Goal: Communication & Community: Connect with others

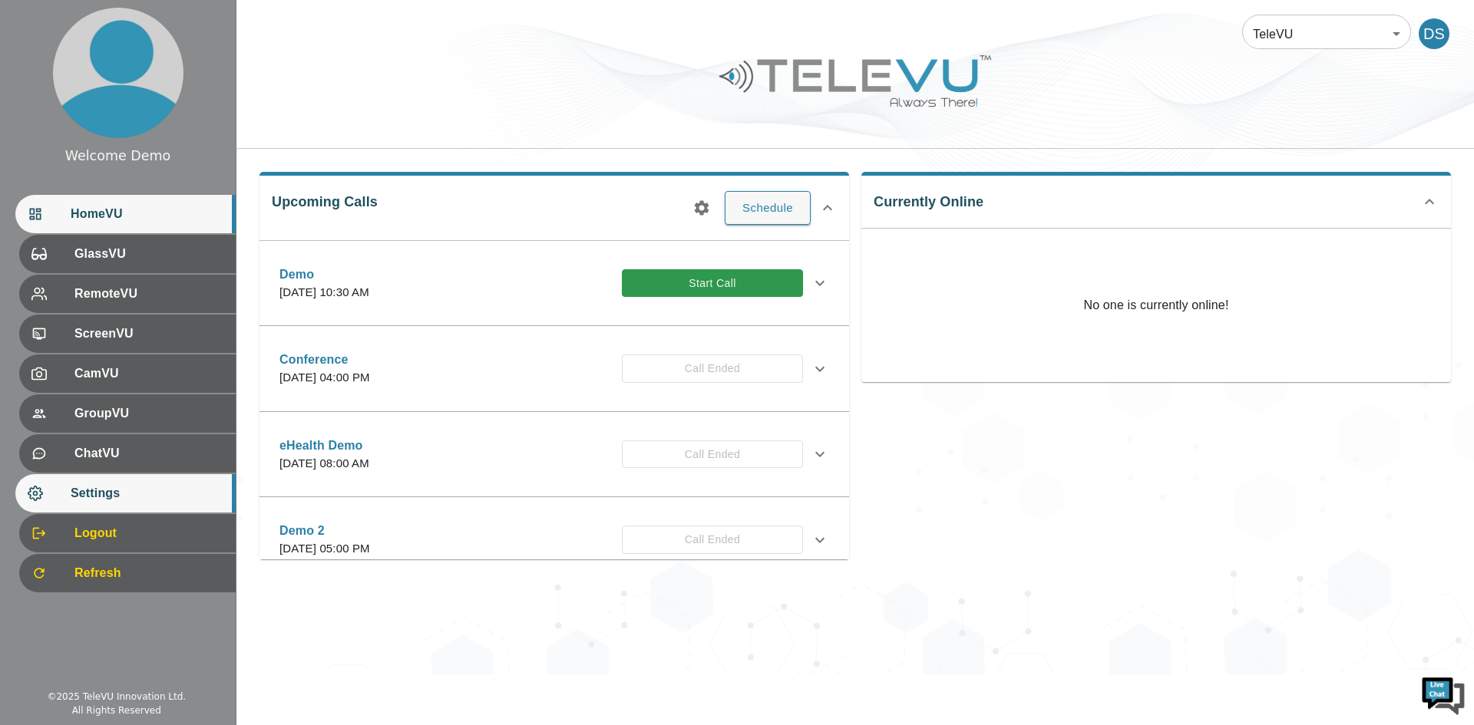
click at [122, 490] on span "Settings" at bounding box center [147, 493] width 153 height 18
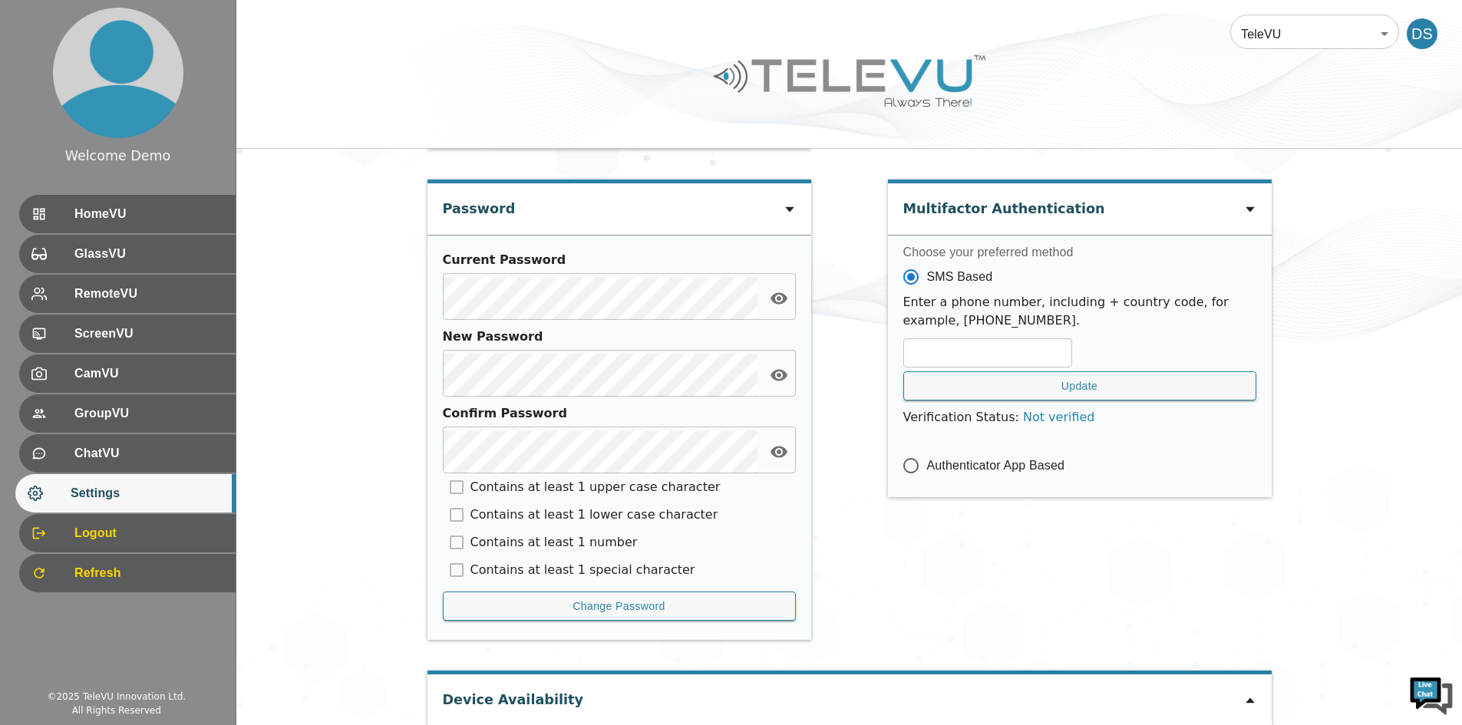
scroll to position [751, 0]
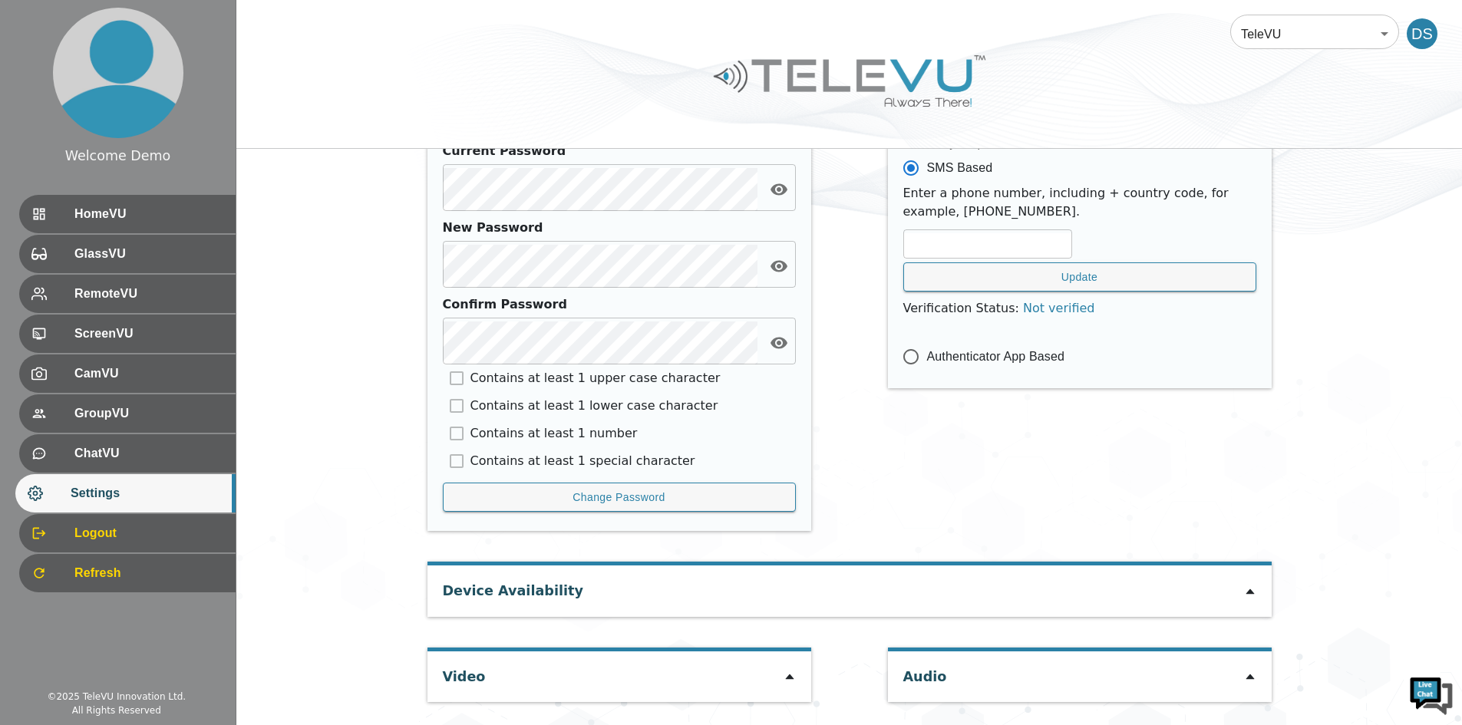
click at [790, 687] on div "Video" at bounding box center [620, 677] width 384 height 51
click at [794, 680] on icon at bounding box center [790, 677] width 12 height 12
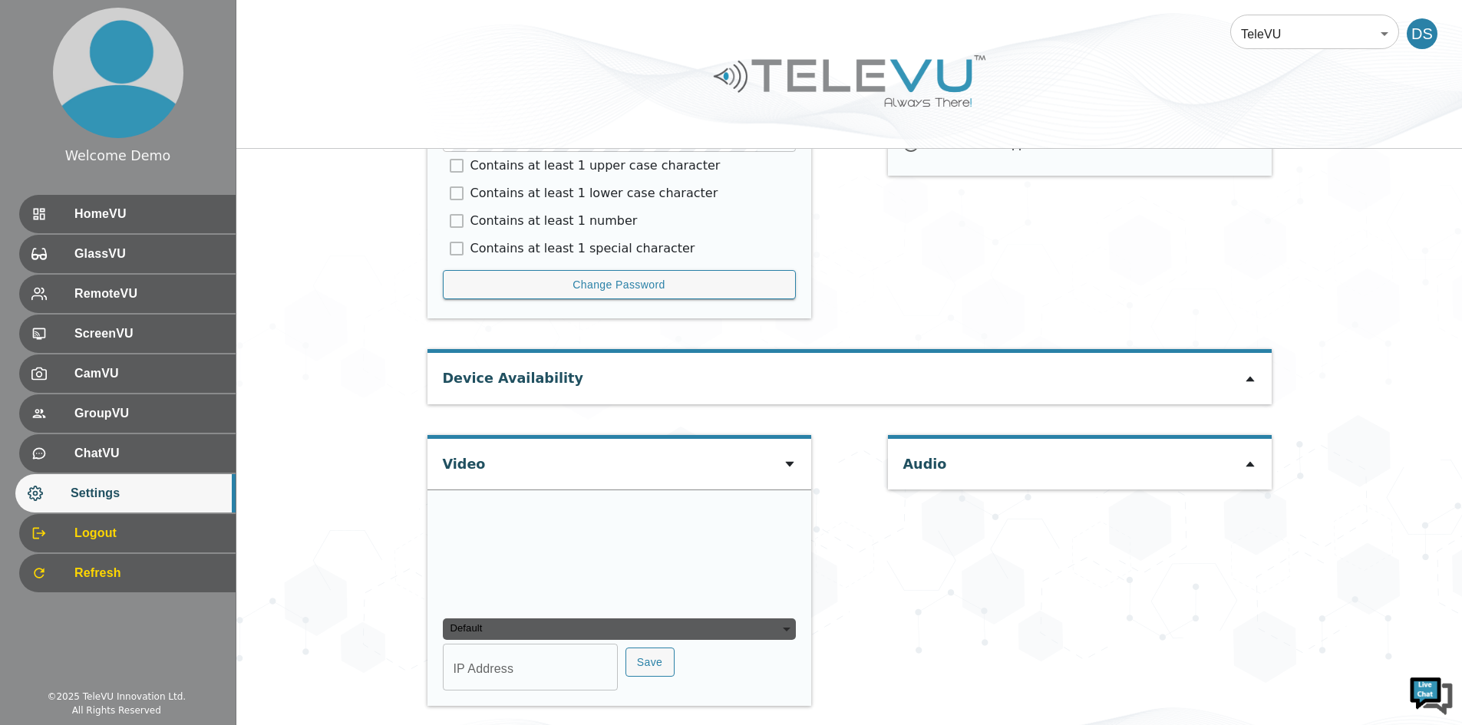
scroll to position [967, 0]
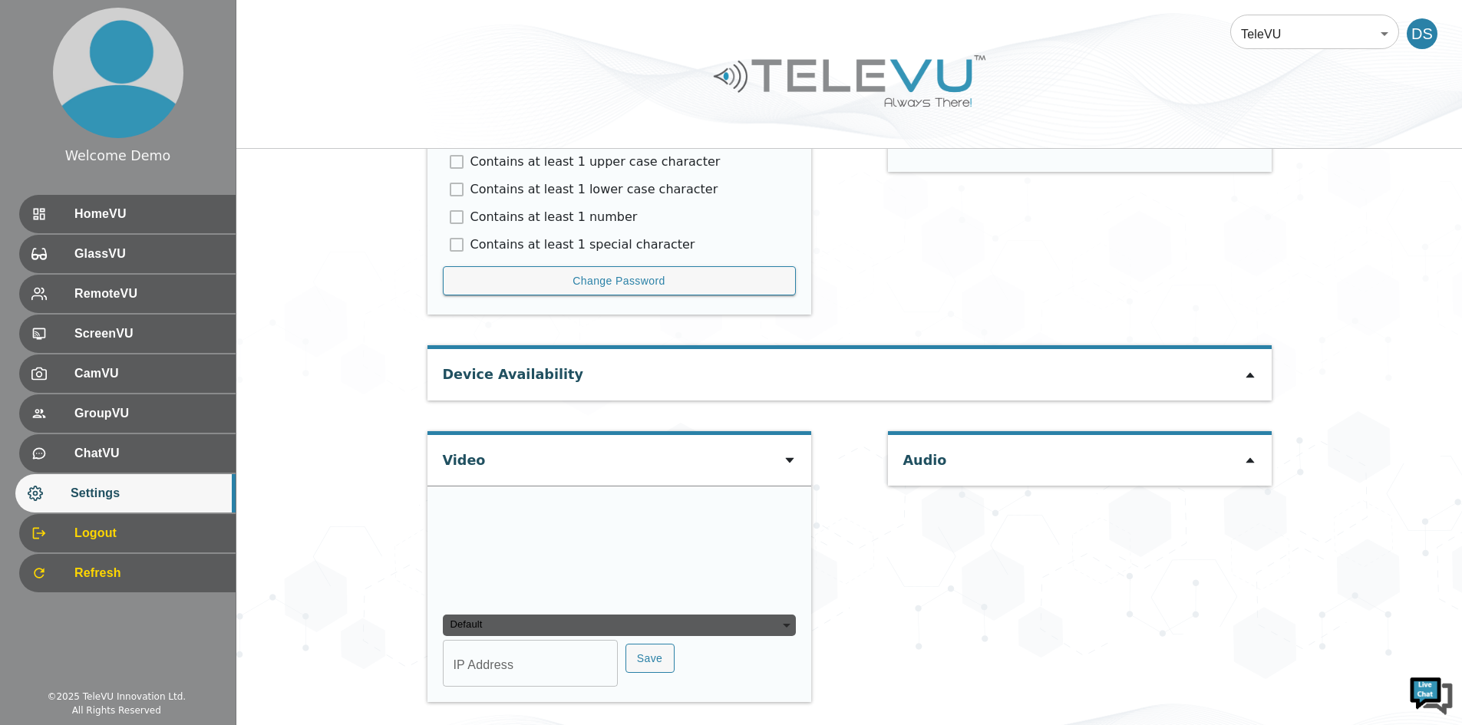
type input "42126b4cd0dcbeb00939c5bfce7d06830d2bdd43c0b4c261882b3c920ecd72fd"
